Goal: Information Seeking & Learning: Learn about a topic

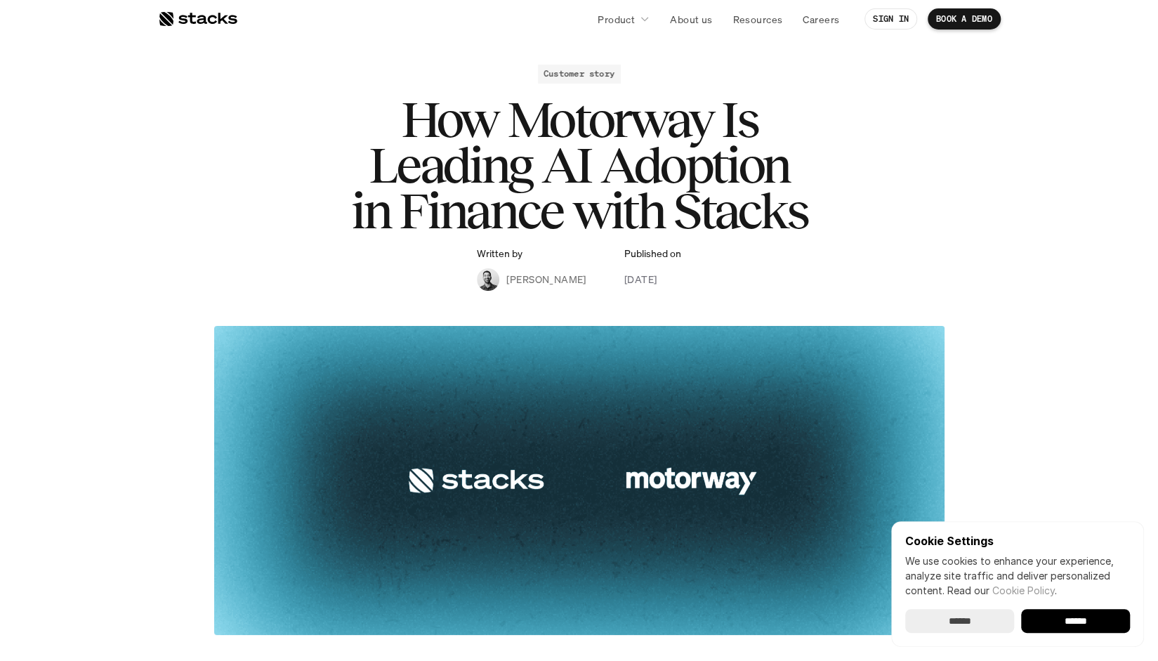
scroll to position [58, 0]
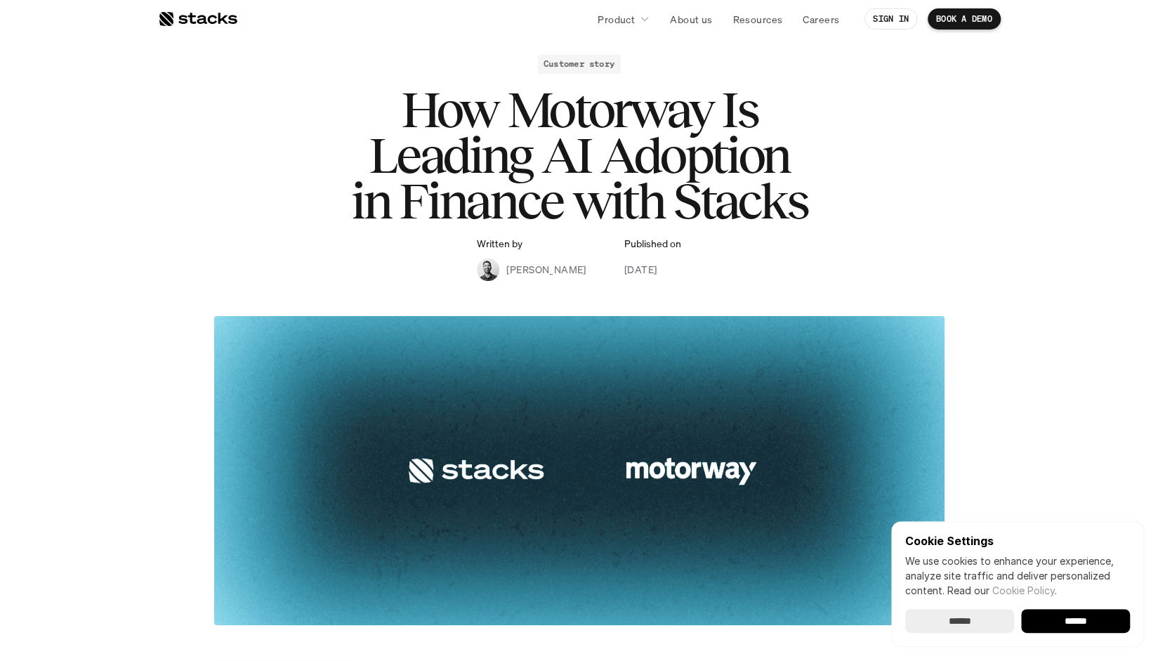
click at [1078, 621] on input "******" at bounding box center [1075, 621] width 109 height 24
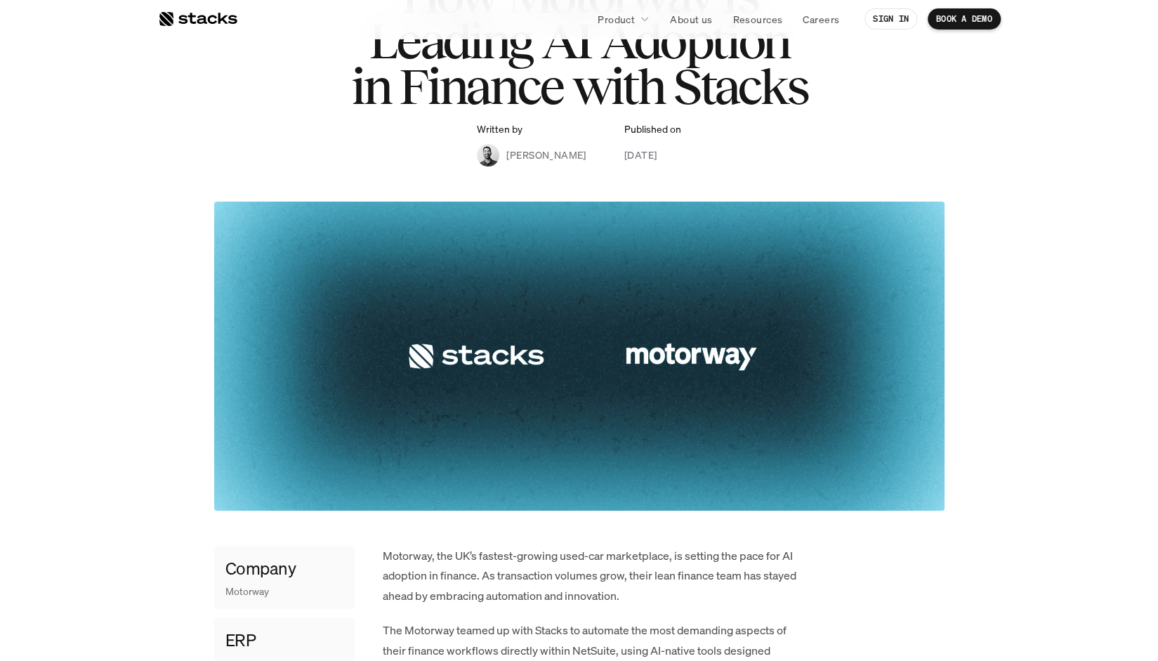
scroll to position [0, 0]
